Goal: Go to known website: Access a specific website the user already knows

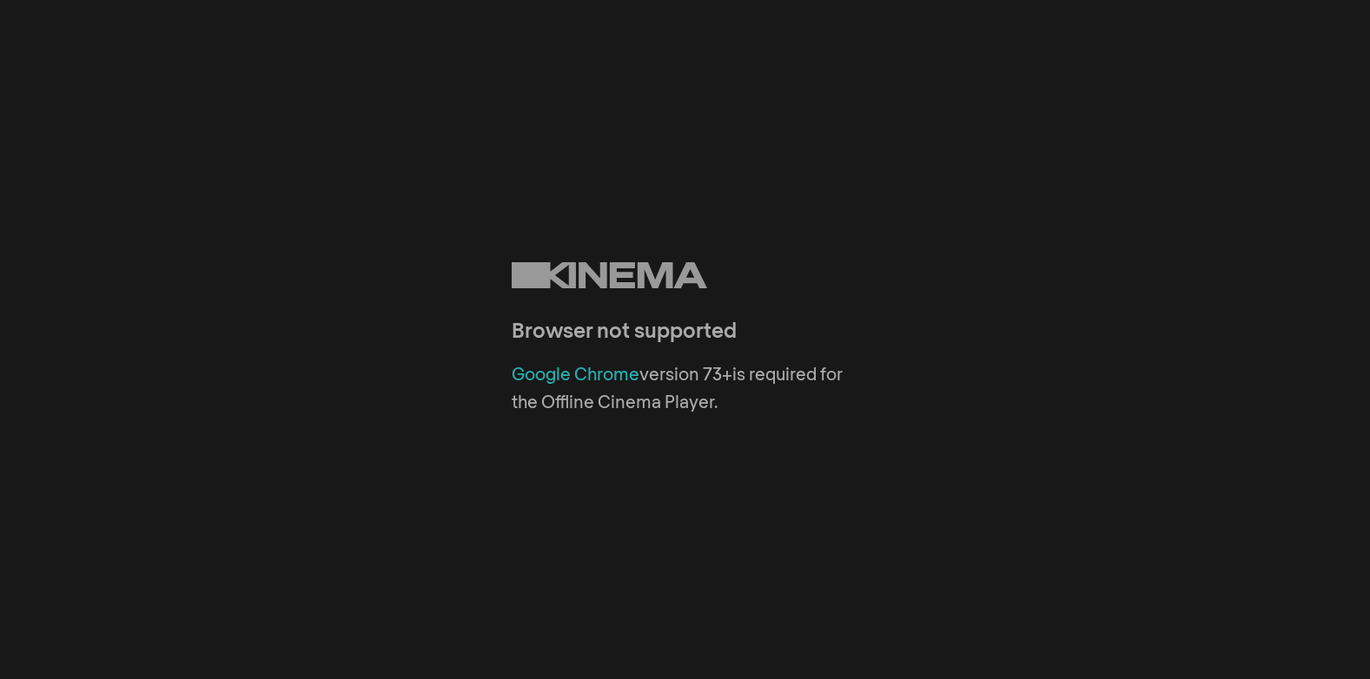
click at [588, 371] on link "Google Chrome" at bounding box center [576, 375] width 128 height 17
click at [618, 370] on link "Google Chrome" at bounding box center [576, 375] width 128 height 17
click at [758, 414] on div "Google Chrome version 73+ is required for the Offline Cinema Player." at bounding box center [686, 389] width 348 height 56
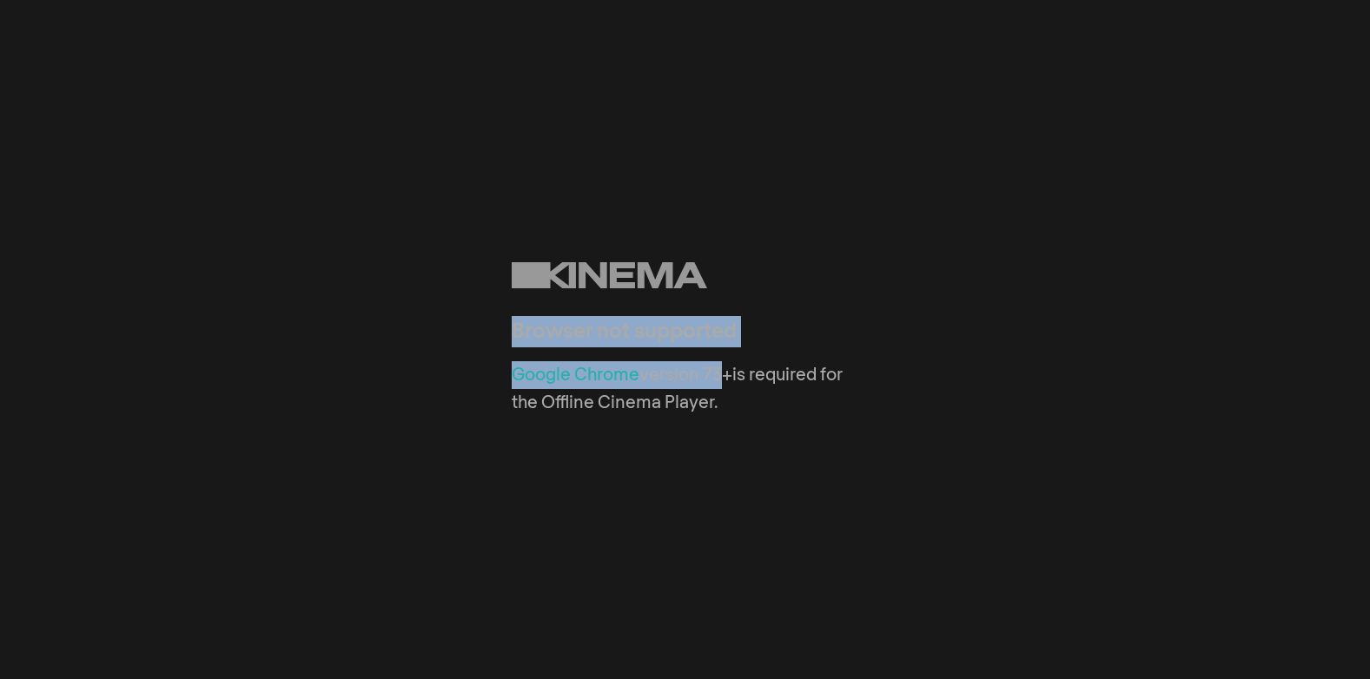
drag, startPoint x: 486, startPoint y: 229, endPoint x: 717, endPoint y: 366, distance: 268.8
click at [717, 366] on div "Browser not supported Google Chrome version 73+ is required for the Offline Cin…" at bounding box center [685, 339] width 1370 height 679
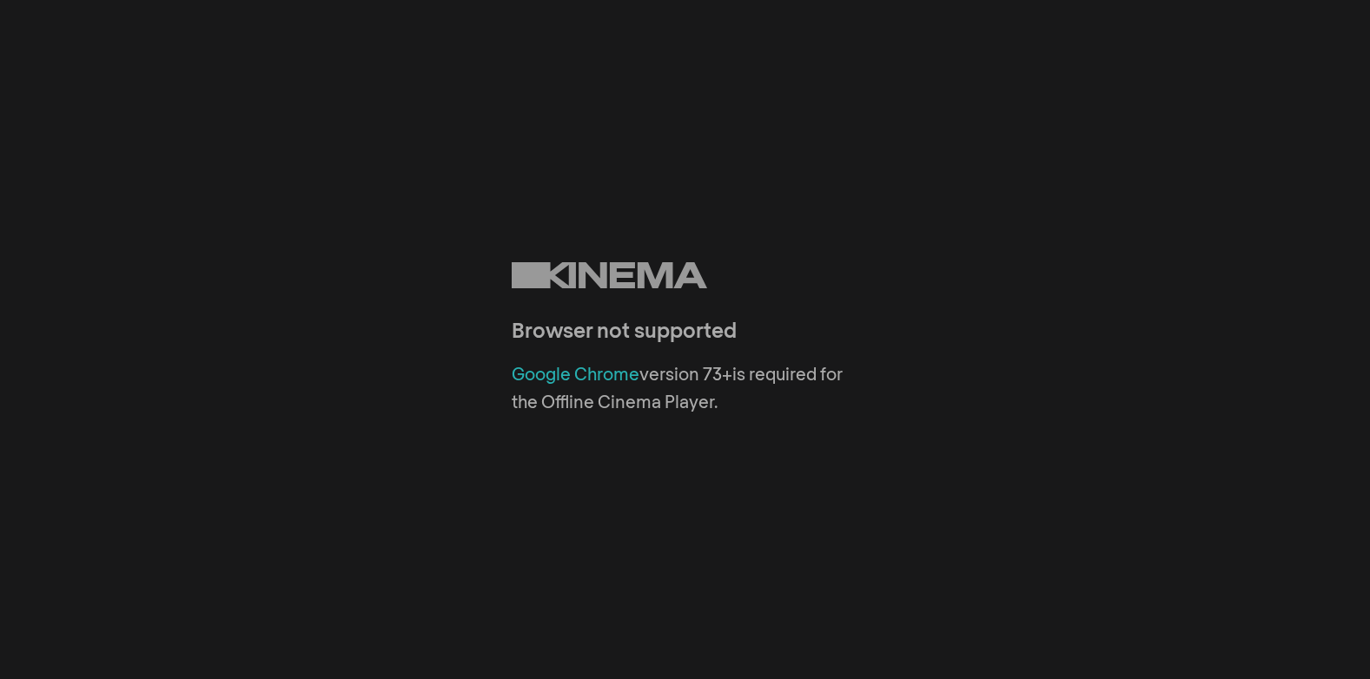
drag, startPoint x: 717, startPoint y: 366, endPoint x: 719, endPoint y: 404, distance: 38.3
click at [719, 404] on div "Google Chrome version 73+ is required for the Offline Cinema Player." at bounding box center [686, 389] width 348 height 56
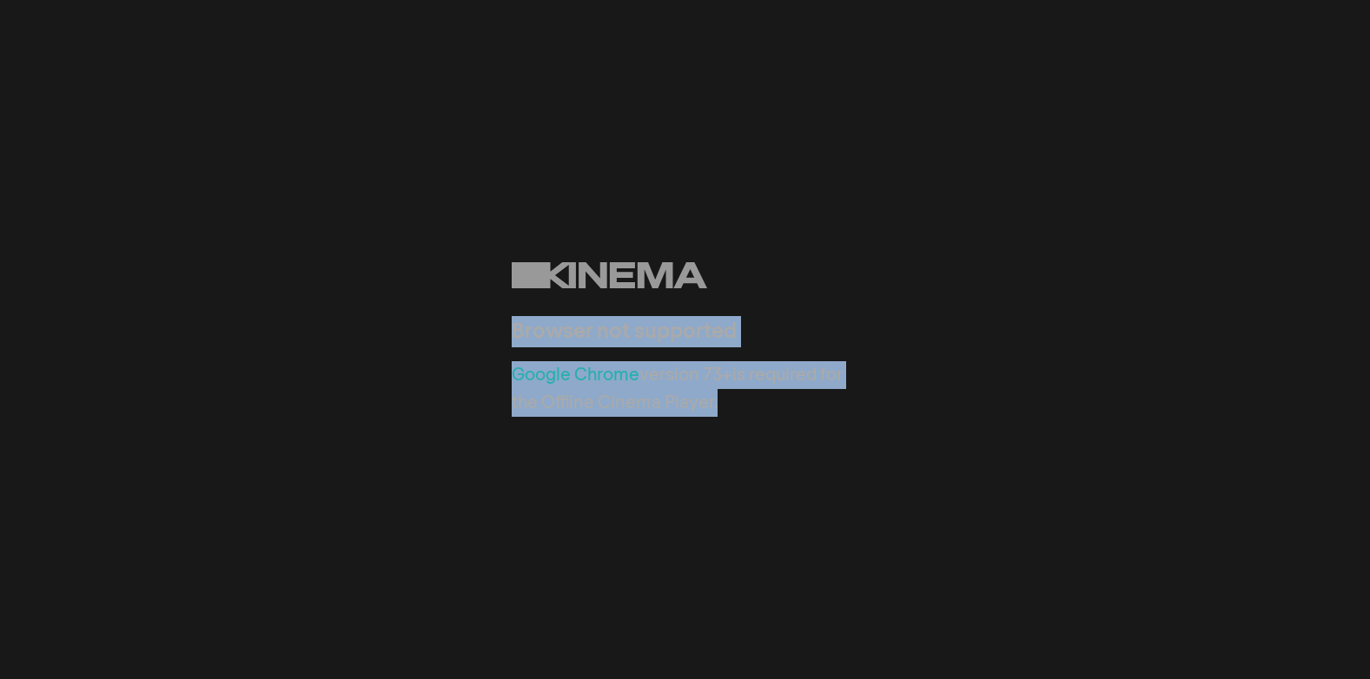
drag, startPoint x: 744, startPoint y: 414, endPoint x: 461, endPoint y: 271, distance: 316.7
click at [461, 271] on div "Browser not supported Google Chrome version 73+ is required for the Offline Cin…" at bounding box center [685, 339] width 1370 height 679
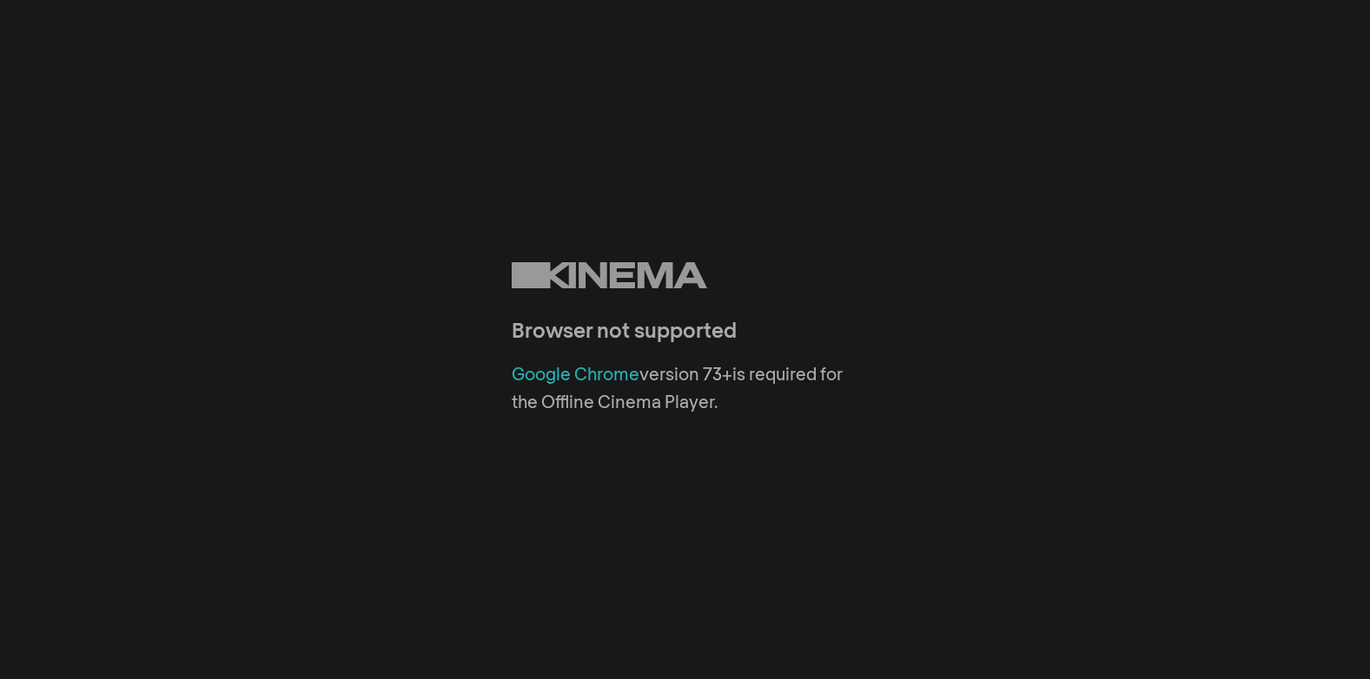
drag, startPoint x: 461, startPoint y: 271, endPoint x: 461, endPoint y: 241, distance: 30.4
click at [461, 241] on div "Browser not supported Google Chrome version 73+ is required for the Offline Cin…" at bounding box center [685, 339] width 1370 height 679
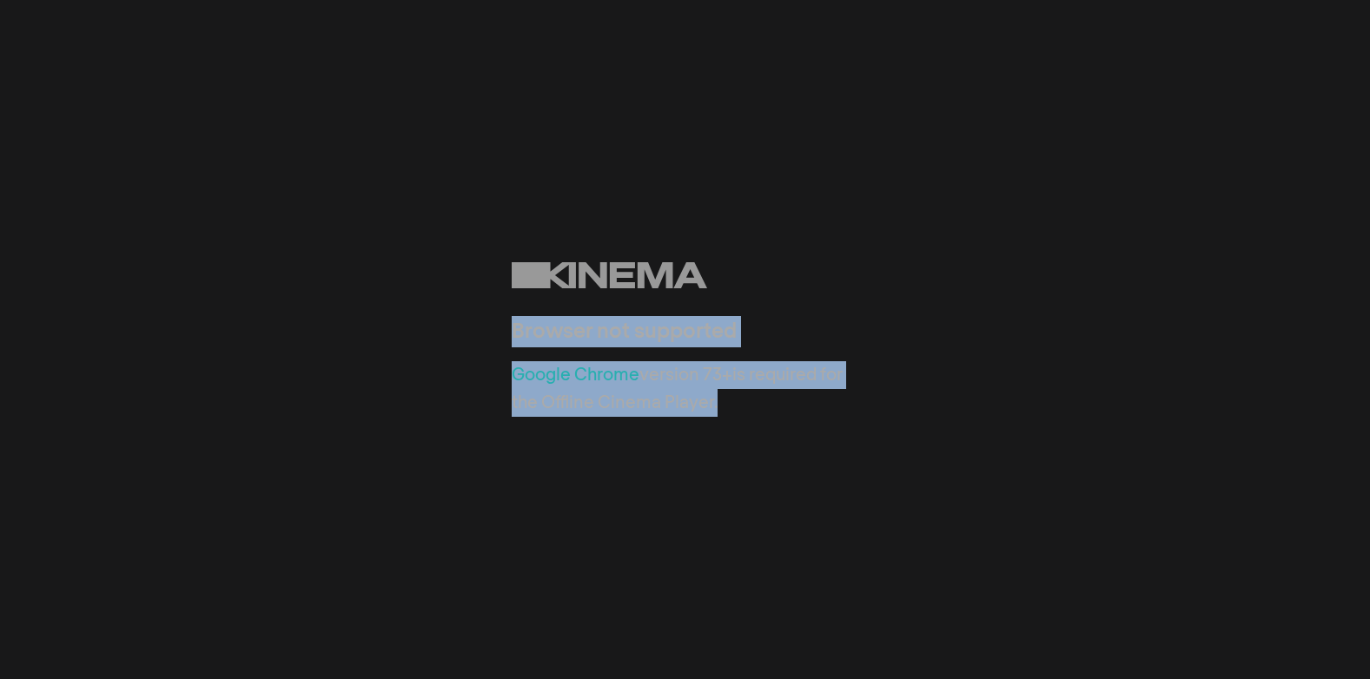
drag, startPoint x: 481, startPoint y: 221, endPoint x: 842, endPoint y: 458, distance: 431.6
click at [842, 458] on div "Browser not supported Google Chrome version 73+ is required for the Offline Cin…" at bounding box center [685, 339] width 1370 height 679
drag, startPoint x: 842, startPoint y: 458, endPoint x: 795, endPoint y: 453, distance: 47.2
click at [795, 453] on div "Browser not supported Google Chrome version 73+ is required for the Offline Cin…" at bounding box center [685, 339] width 1370 height 679
drag, startPoint x: 745, startPoint y: 447, endPoint x: 455, endPoint y: 248, distance: 352.3
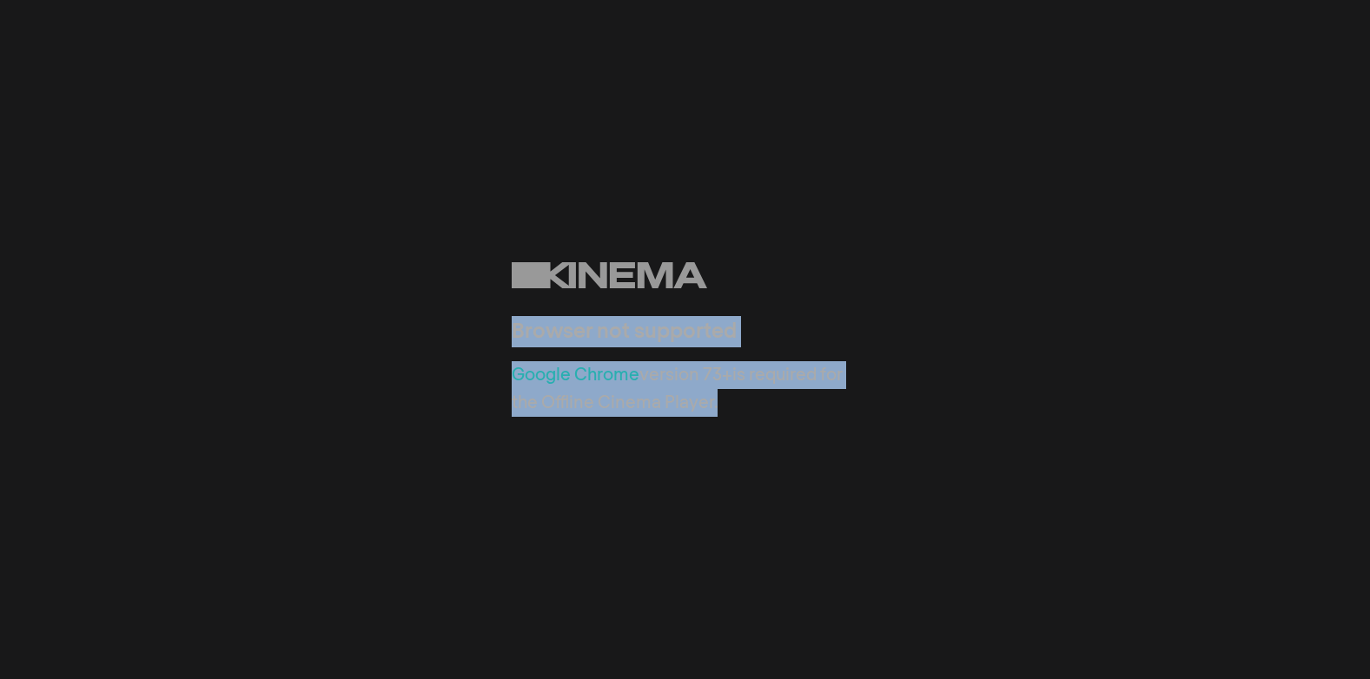
click at [455, 248] on div "Browser not supported Google Chrome version 73+ is required for the Offline Cin…" at bounding box center [685, 339] width 1370 height 679
click at [722, 405] on div "Google Chrome version 73+ is required for the Offline Cinema Player." at bounding box center [686, 389] width 348 height 56
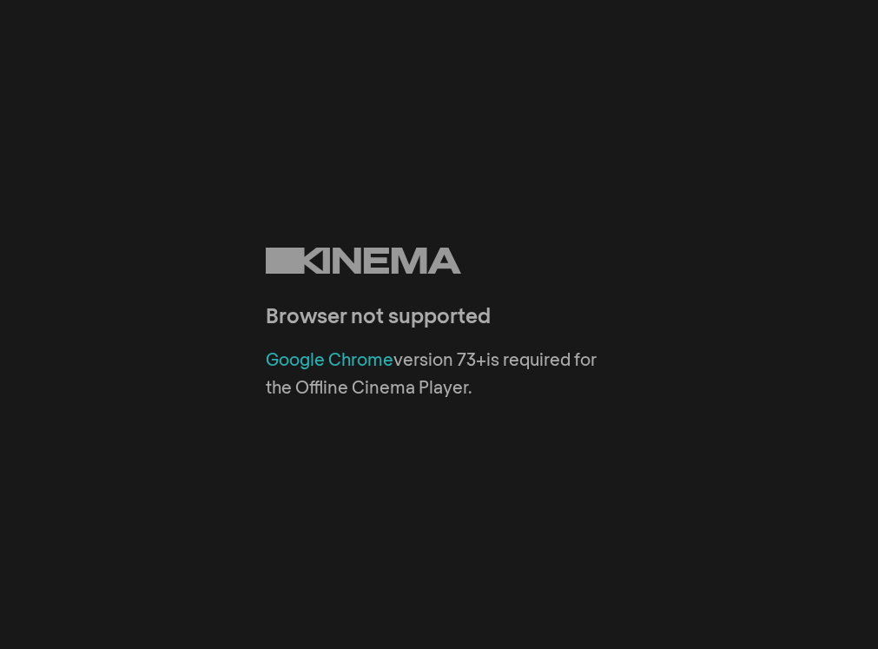
click at [321, 361] on link "Google Chrome" at bounding box center [330, 360] width 128 height 17
